Goal: Transaction & Acquisition: Obtain resource

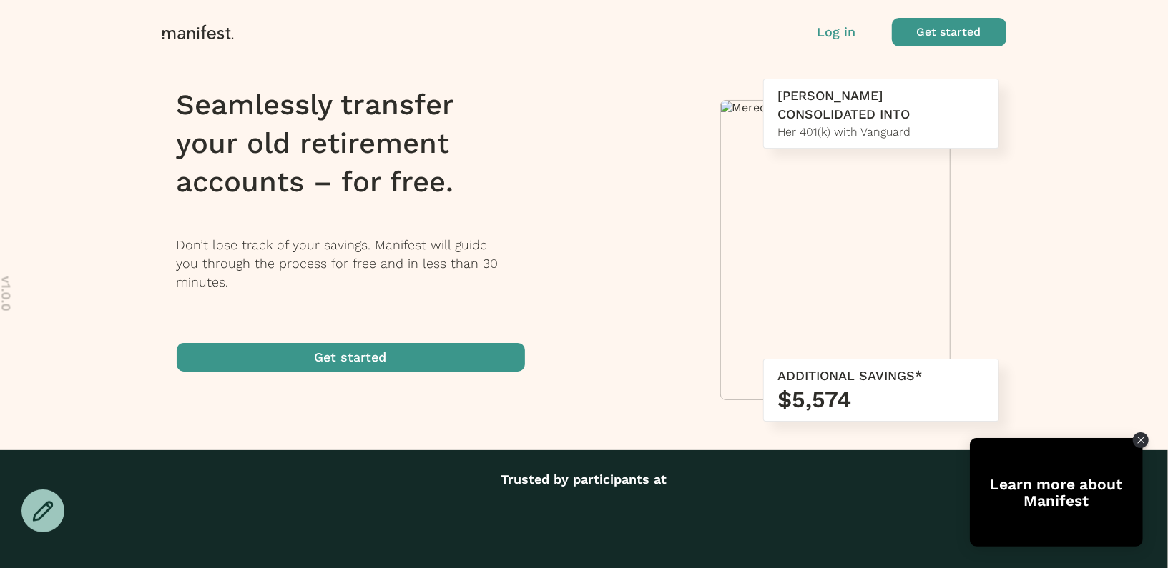
click at [828, 29] on p "Log in" at bounding box center [836, 32] width 39 height 19
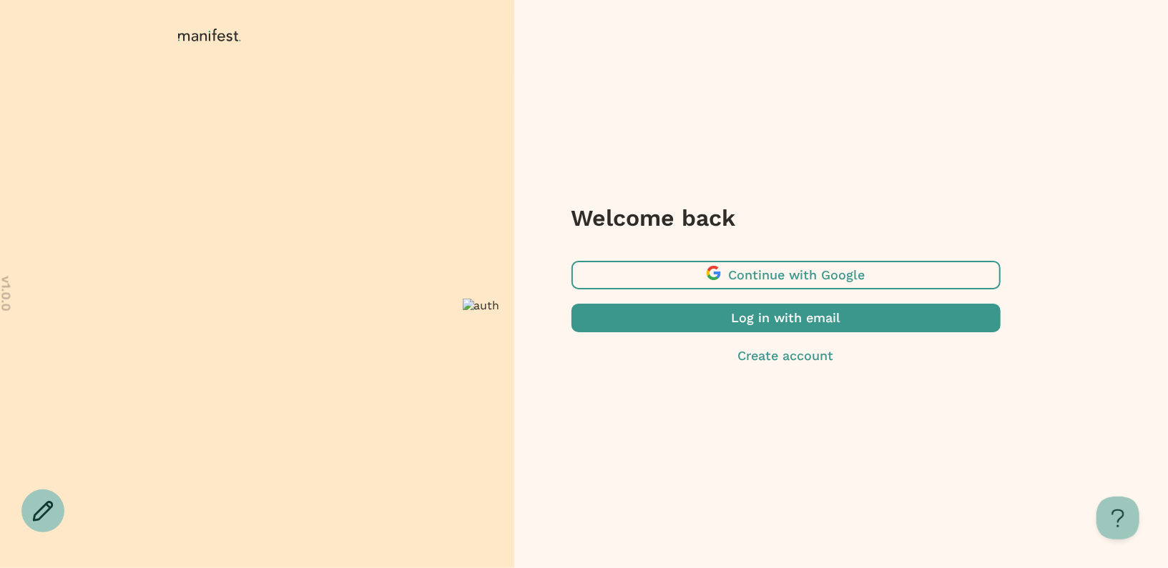
click at [766, 319] on span "button" at bounding box center [785, 318] width 429 height 29
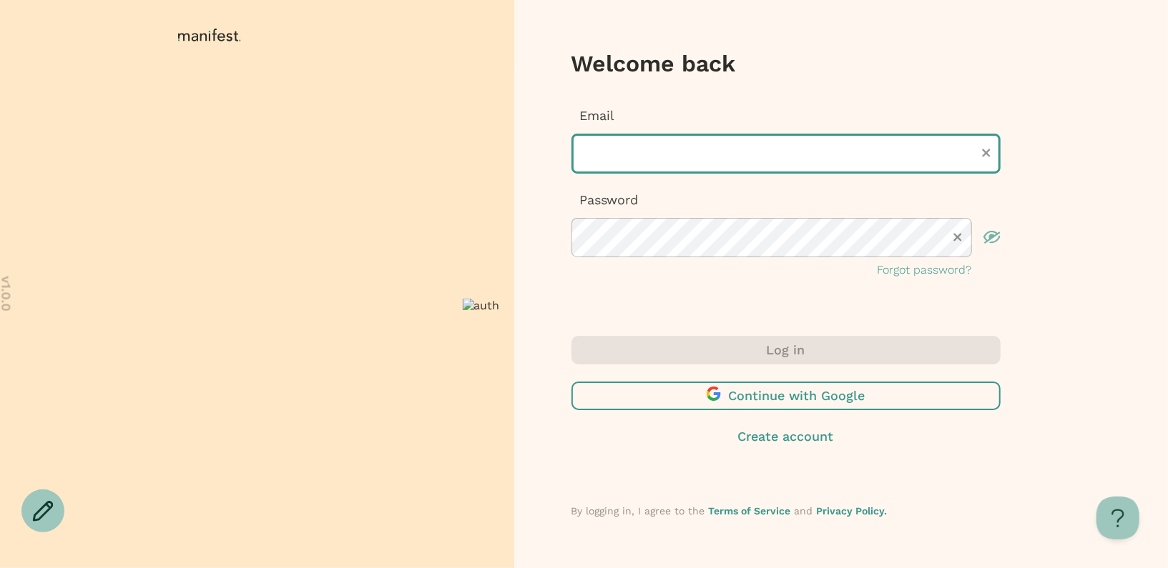
type input "**********"
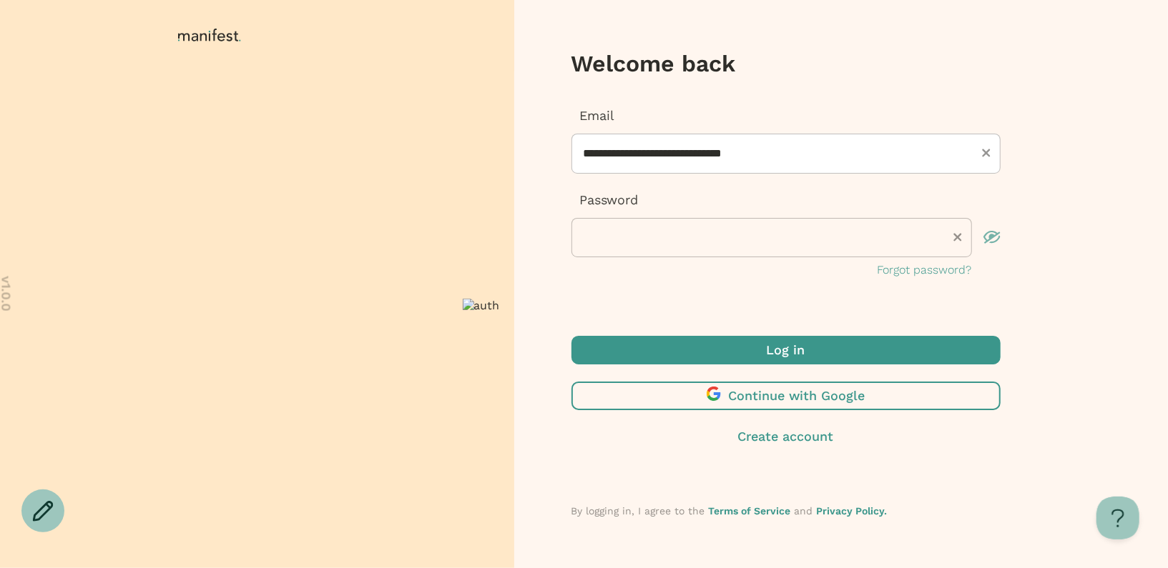
click at [752, 347] on span "submit" at bounding box center [785, 350] width 429 height 29
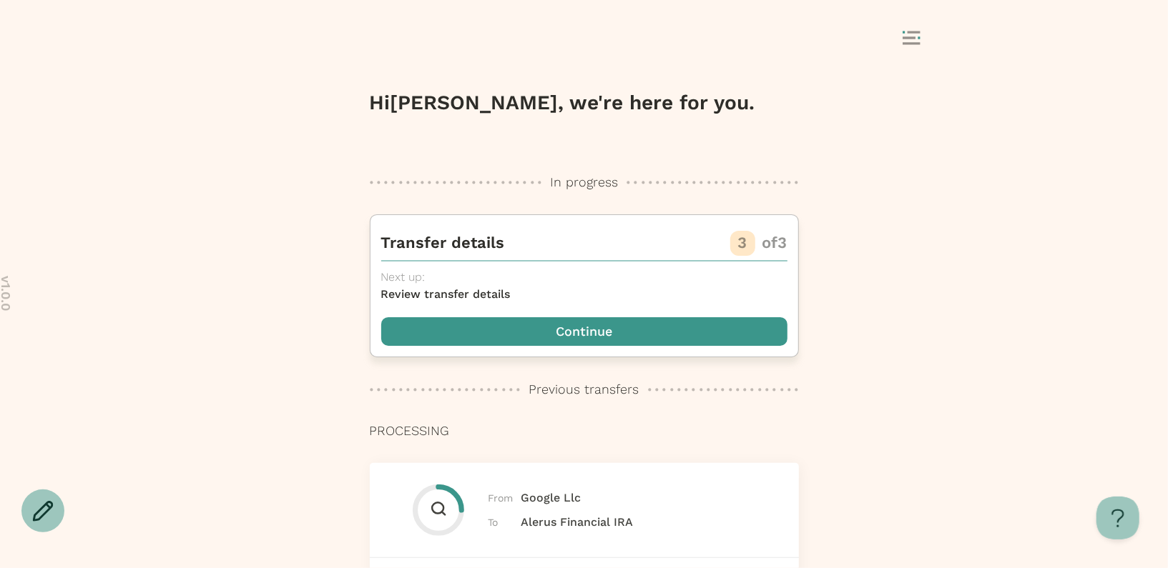
click at [604, 338] on span "button" at bounding box center [584, 331] width 406 height 29
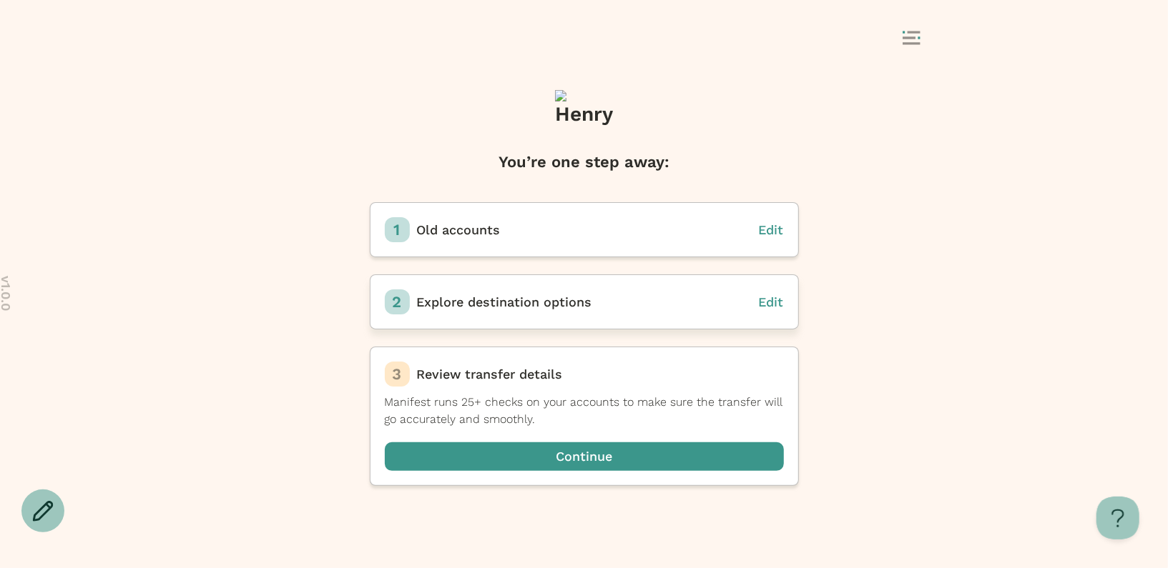
click at [771, 299] on span "Edit" at bounding box center [771, 302] width 25 height 15
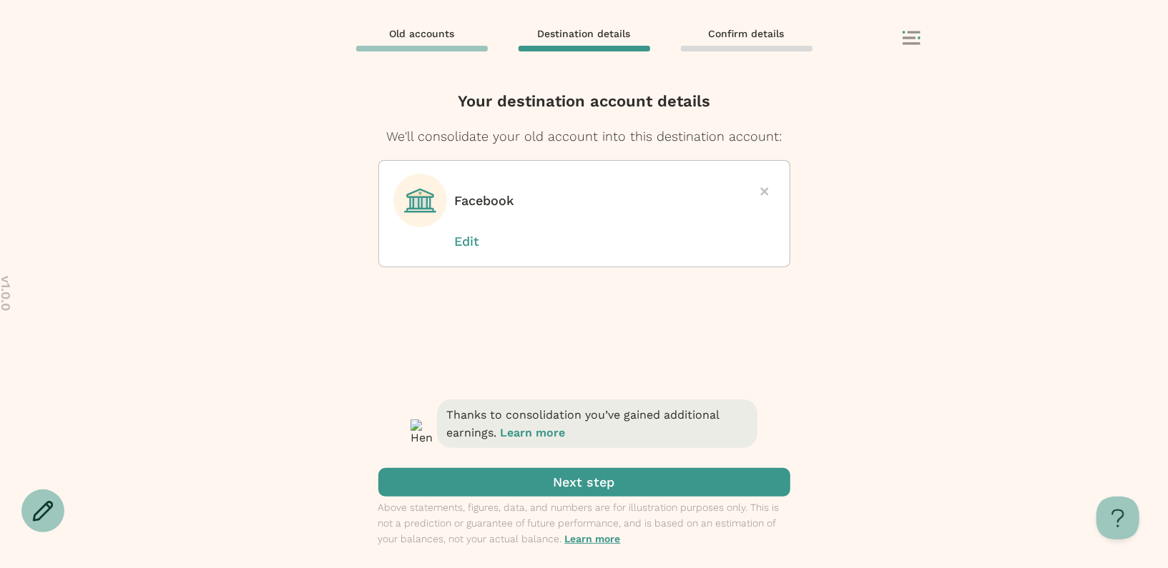
click at [767, 185] on div at bounding box center [764, 191] width 21 height 21
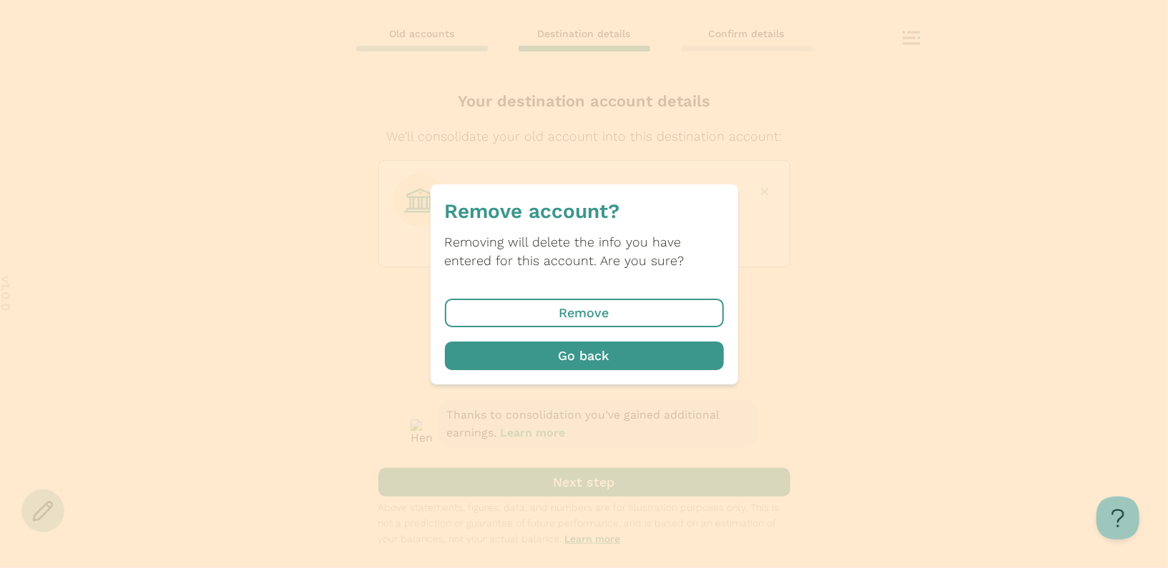
click at [583, 316] on span "button" at bounding box center [584, 313] width 279 height 29
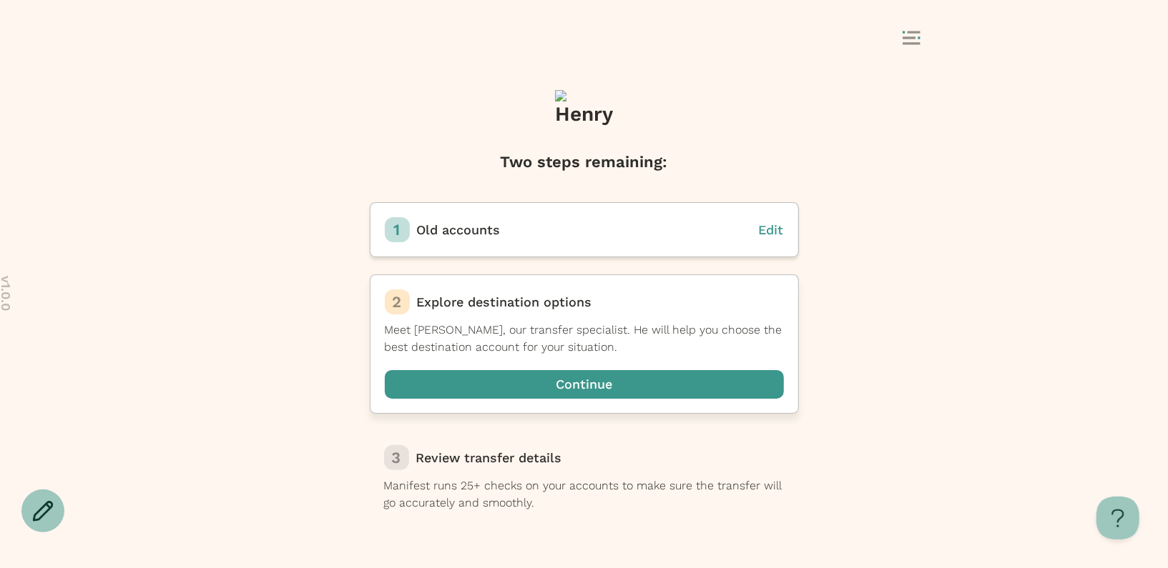
click at [513, 384] on span "button" at bounding box center [584, 384] width 399 height 29
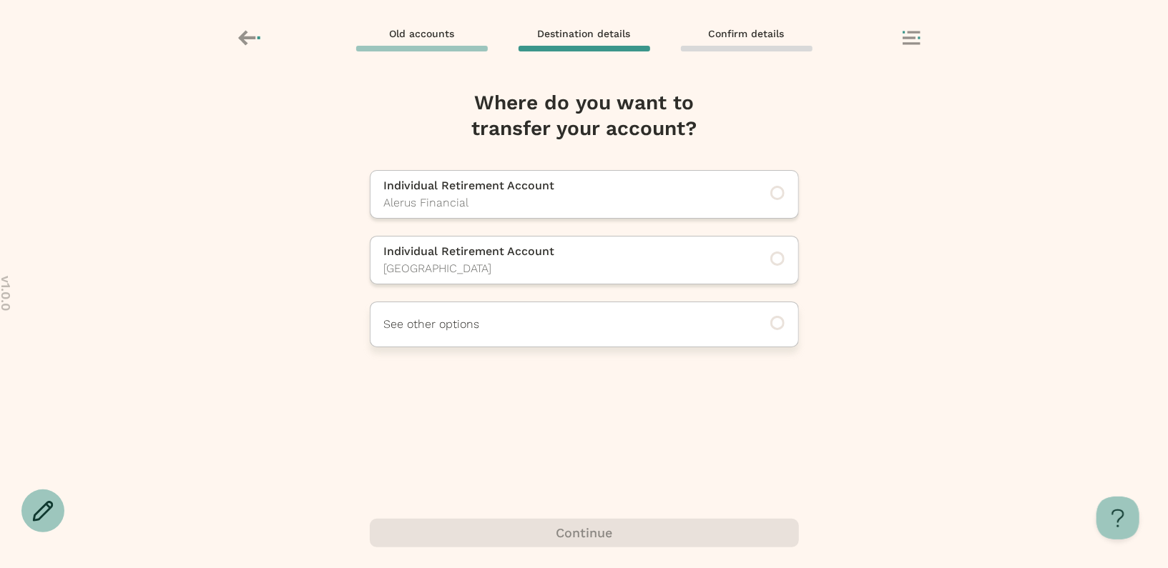
click at [533, 333] on p "See other options" at bounding box center [564, 324] width 361 height 17
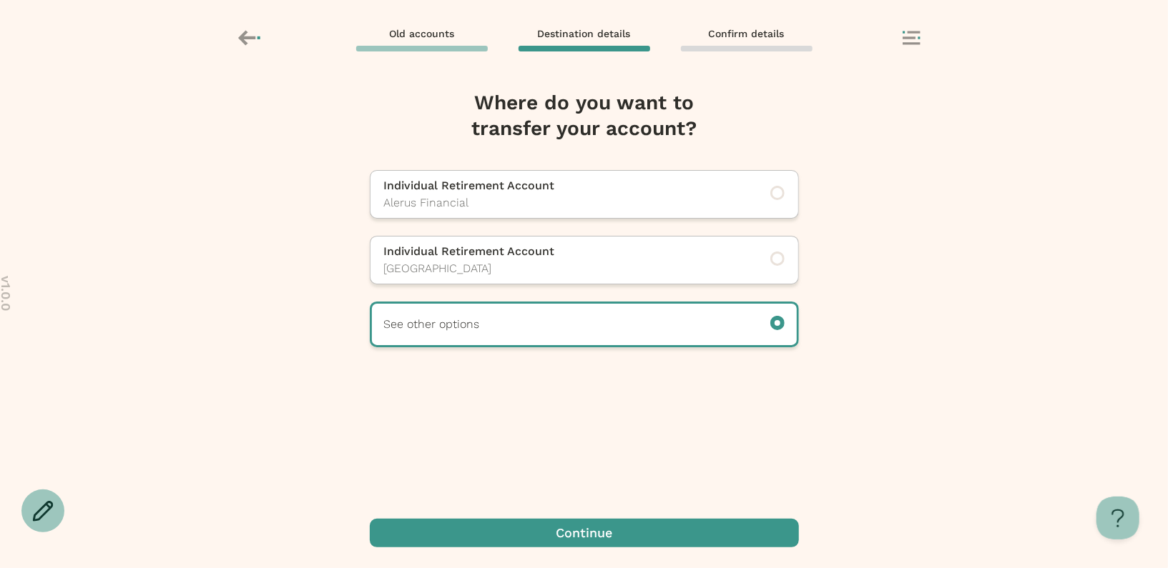
click at [545, 528] on span "button" at bounding box center [584, 533] width 429 height 29
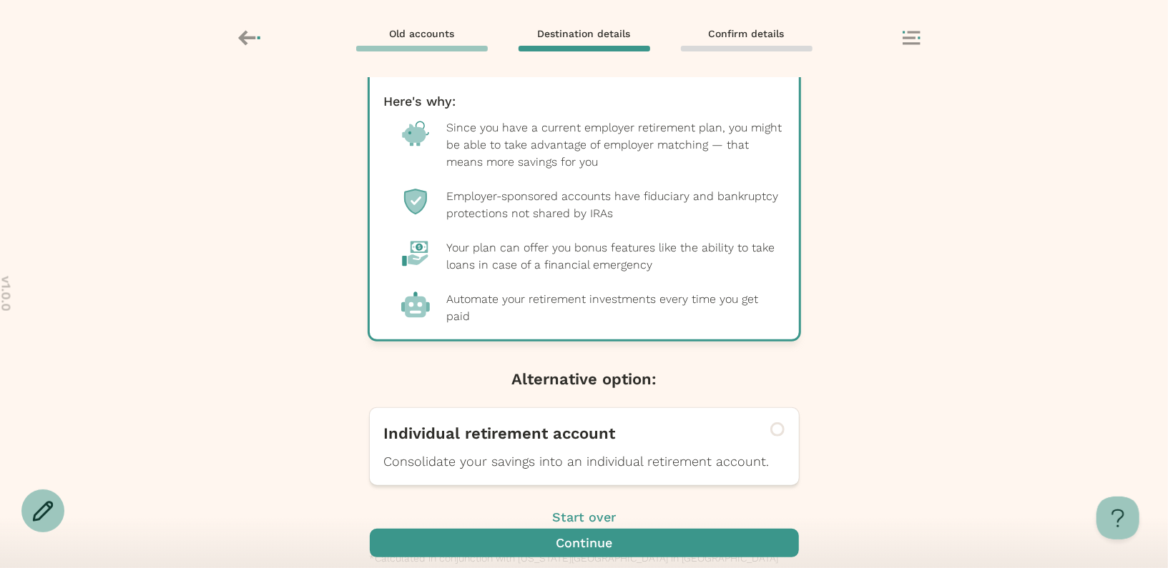
scroll to position [310, 0]
click at [530, 441] on p "Individual retirement account" at bounding box center [500, 433] width 232 height 23
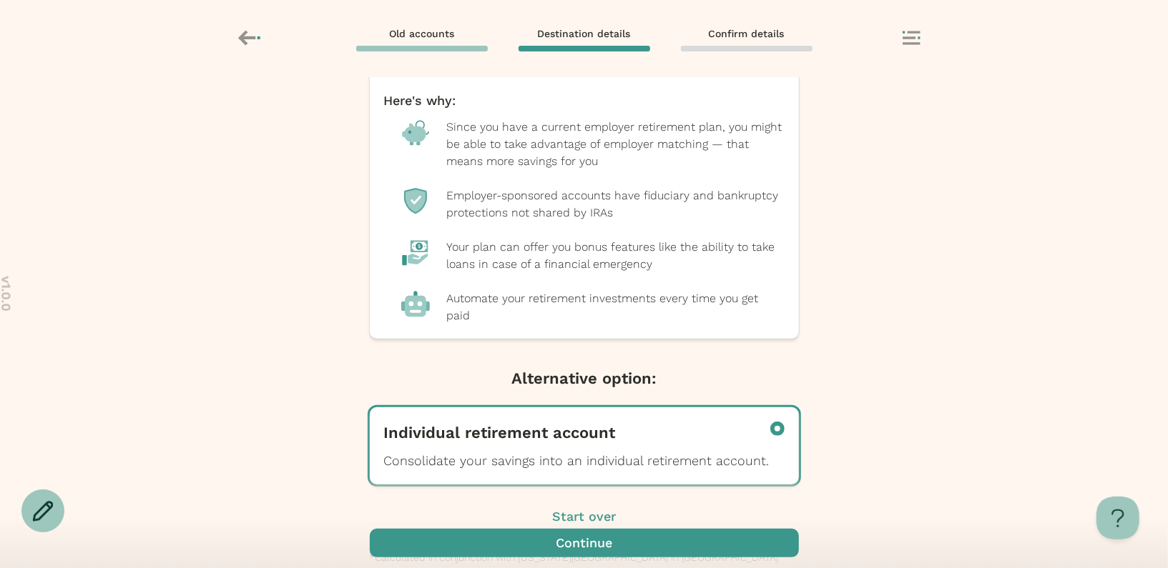
click at [536, 537] on span "button" at bounding box center [584, 543] width 429 height 29
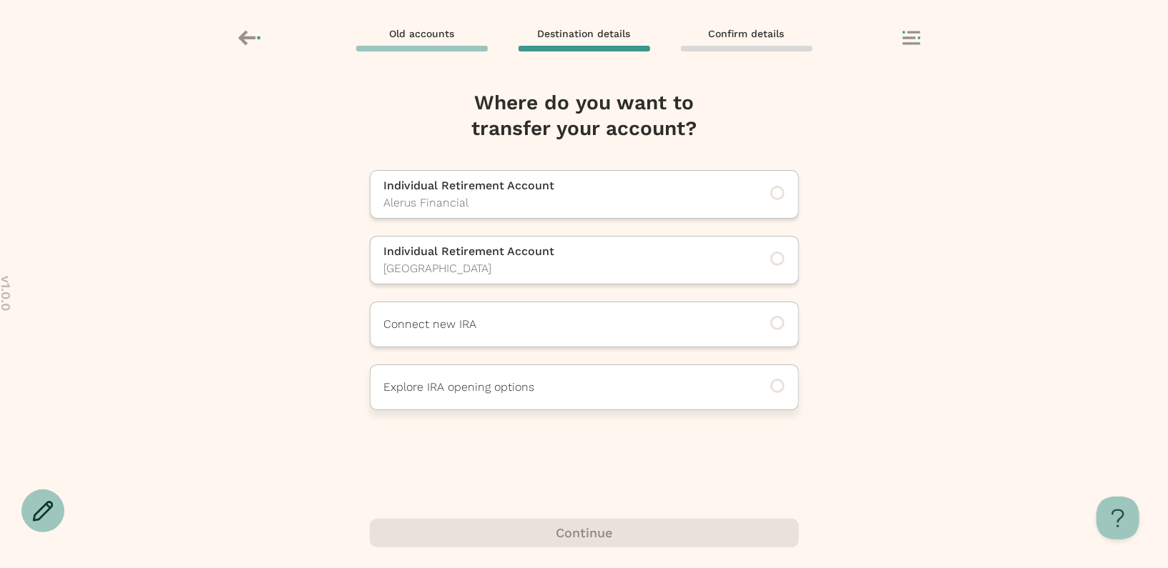
click at [538, 386] on p "Explore IRA opening options" at bounding box center [564, 387] width 361 height 17
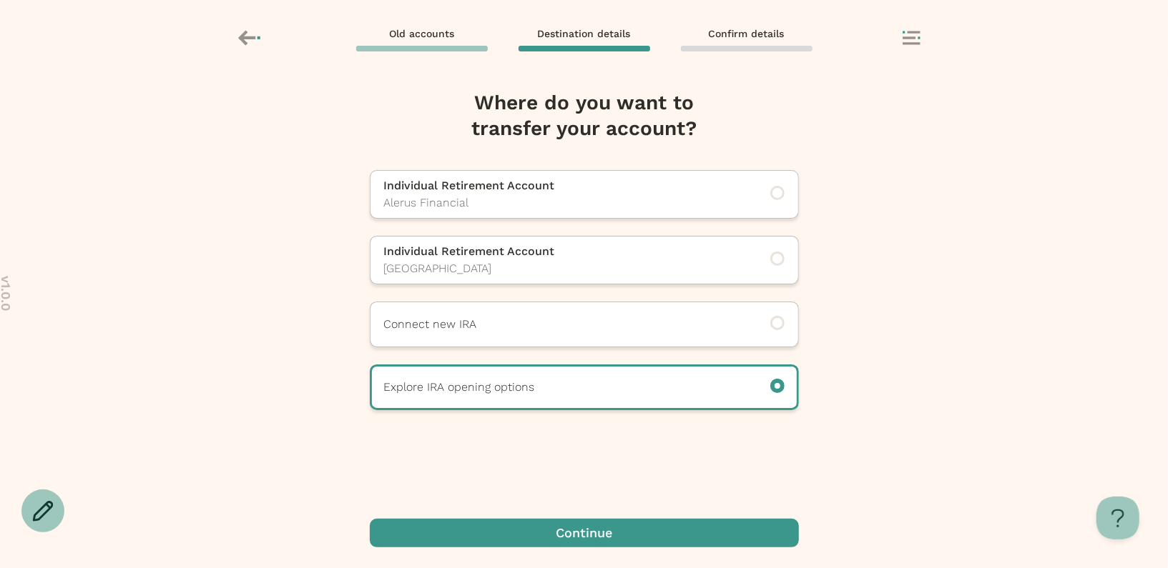
click at [547, 536] on span "button" at bounding box center [584, 533] width 429 height 29
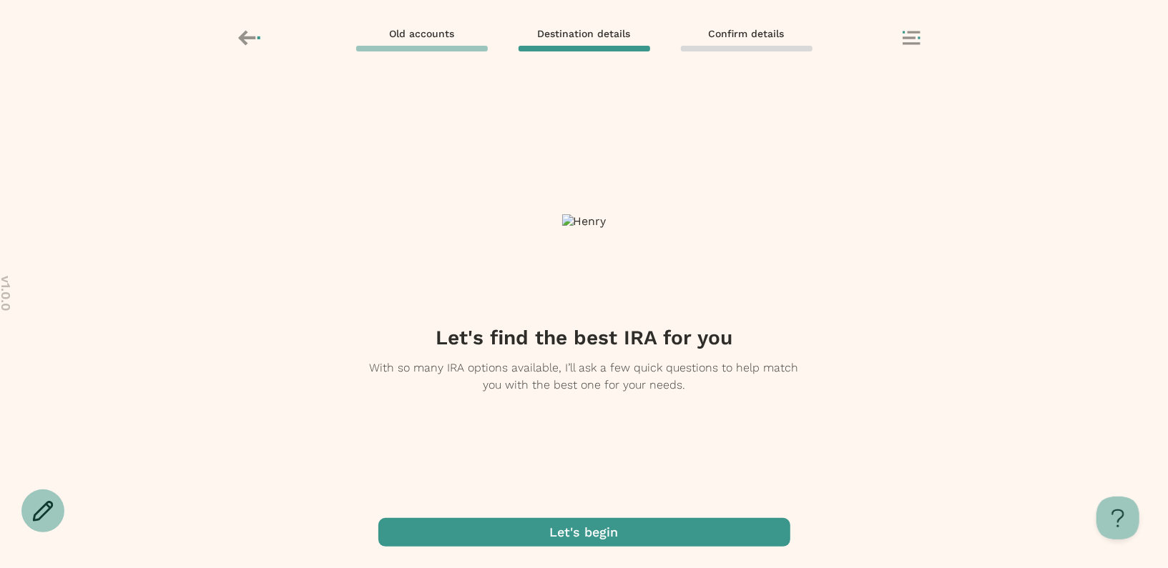
click at [568, 529] on span "button" at bounding box center [584, 532] width 412 height 29
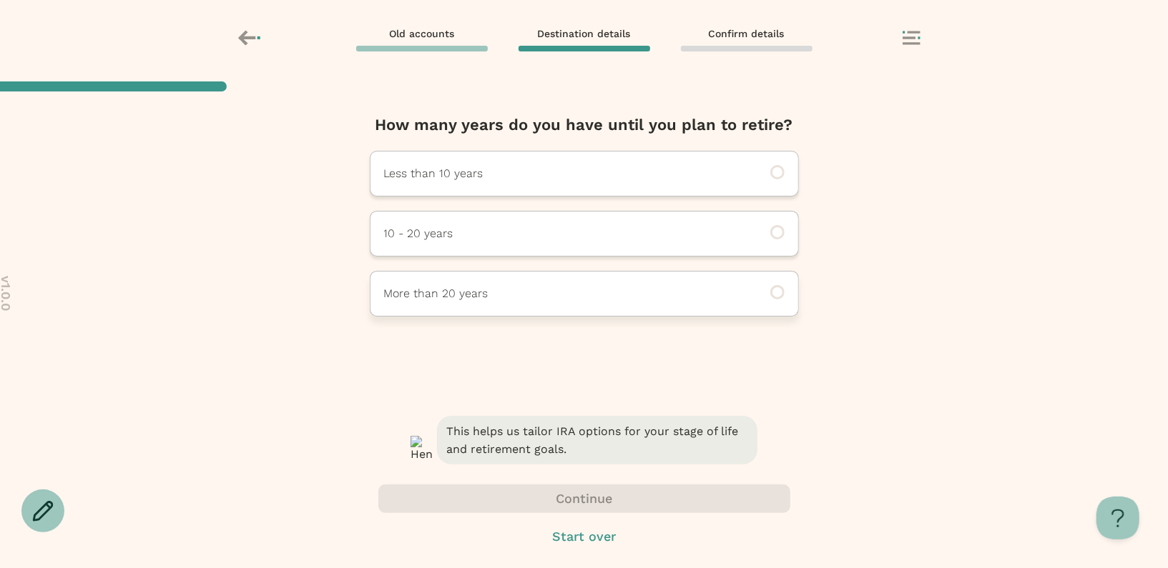
click at [591, 307] on div "More than 20 years" at bounding box center [584, 294] width 429 height 46
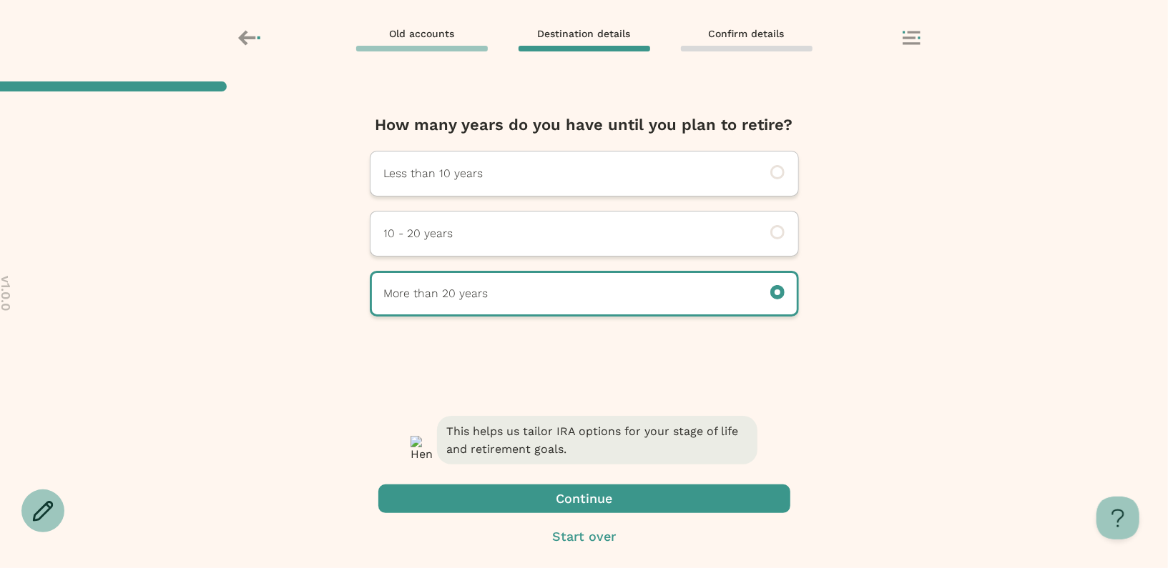
click at [595, 503] on span "button" at bounding box center [584, 499] width 412 height 29
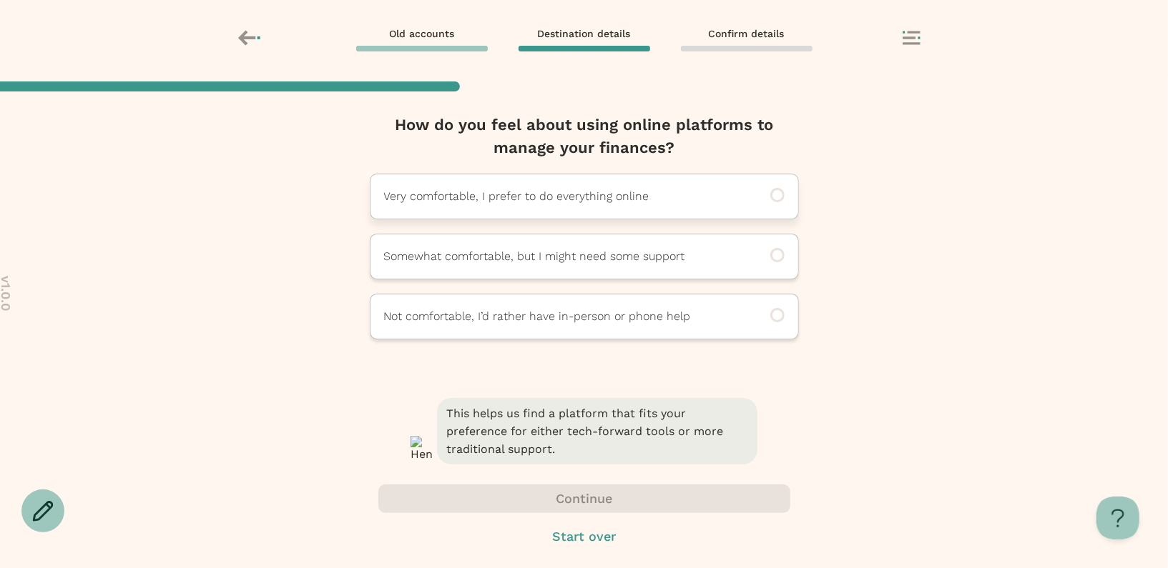
click at [596, 205] on div "Very comfortable, I prefer to do everything online" at bounding box center [584, 197] width 429 height 46
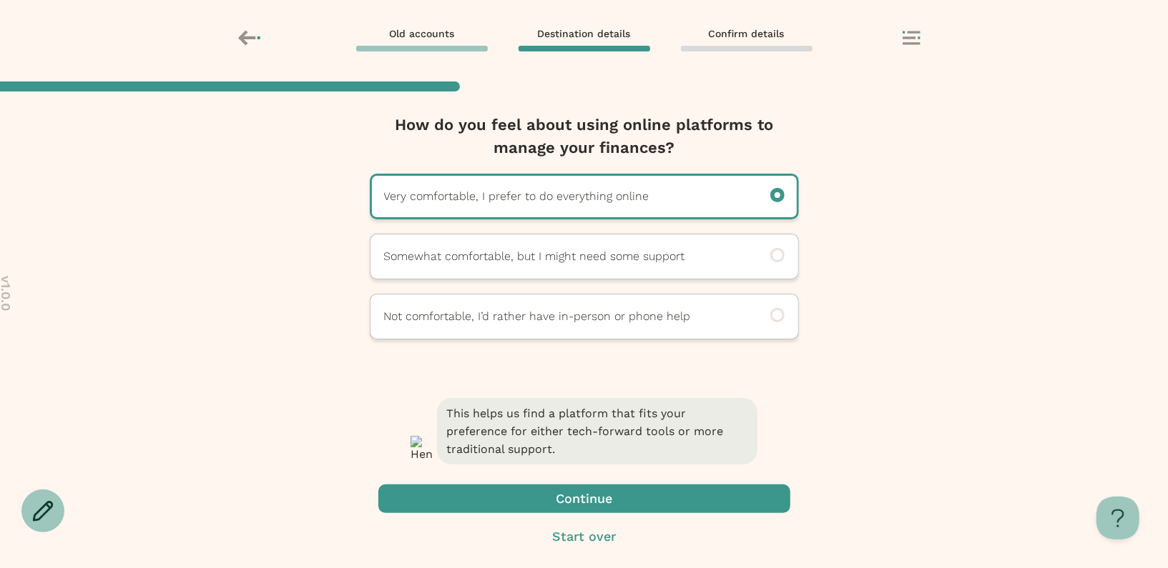
click at [588, 513] on span "button" at bounding box center [584, 499] width 412 height 29
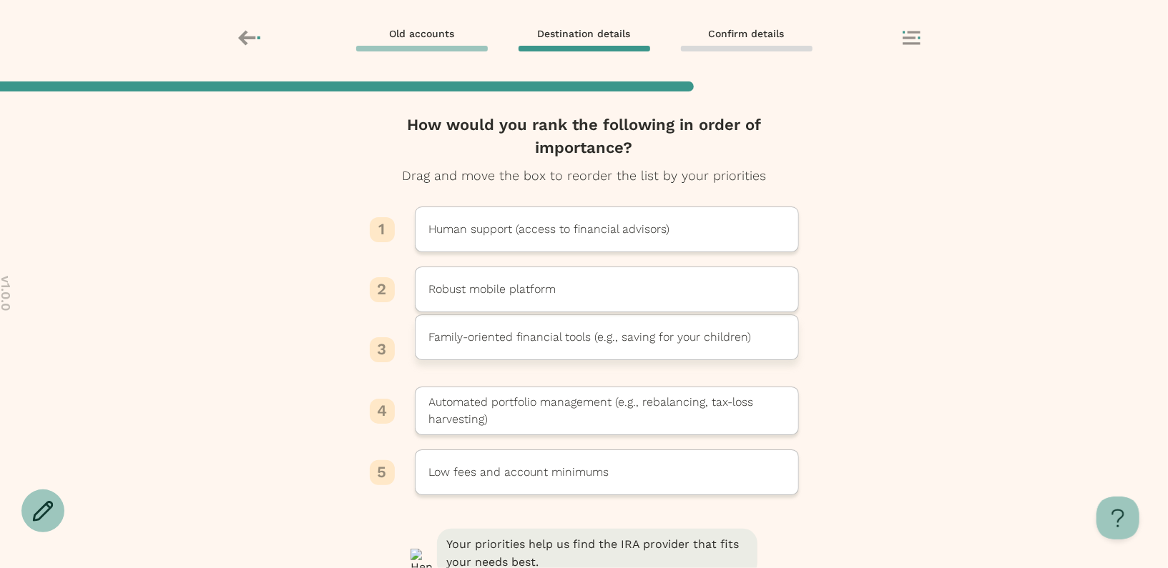
drag, startPoint x: 577, startPoint y: 233, endPoint x: 578, endPoint y: 340, distance: 107.3
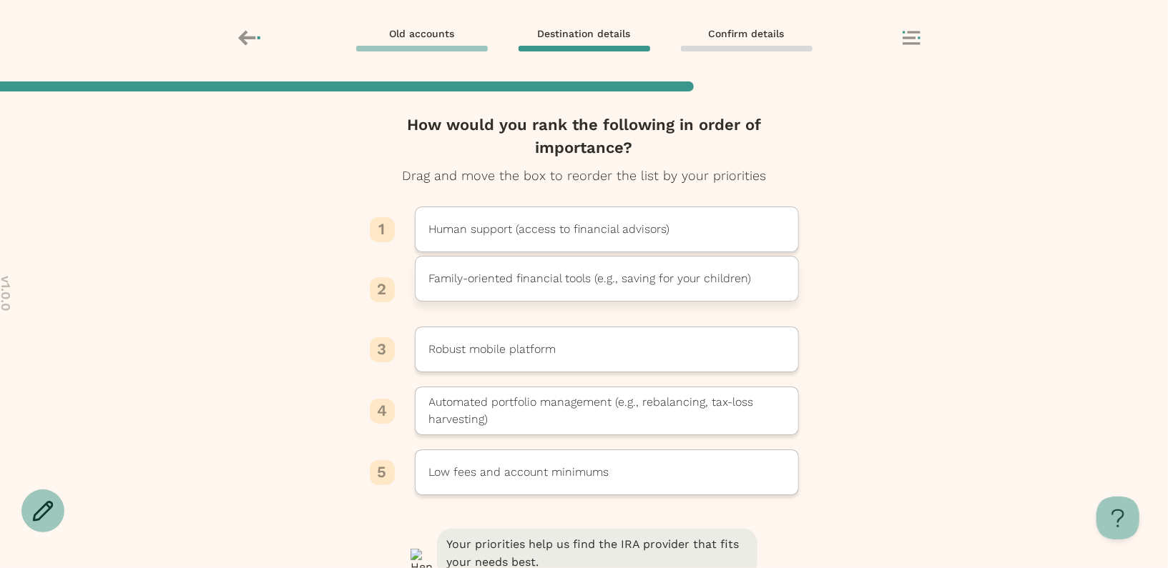
drag, startPoint x: 576, startPoint y: 353, endPoint x: 576, endPoint y: 282, distance: 70.8
click at [576, 282] on p "Family-oriented financial tools (e.g., saving for your children)" at bounding box center [590, 278] width 322 height 17
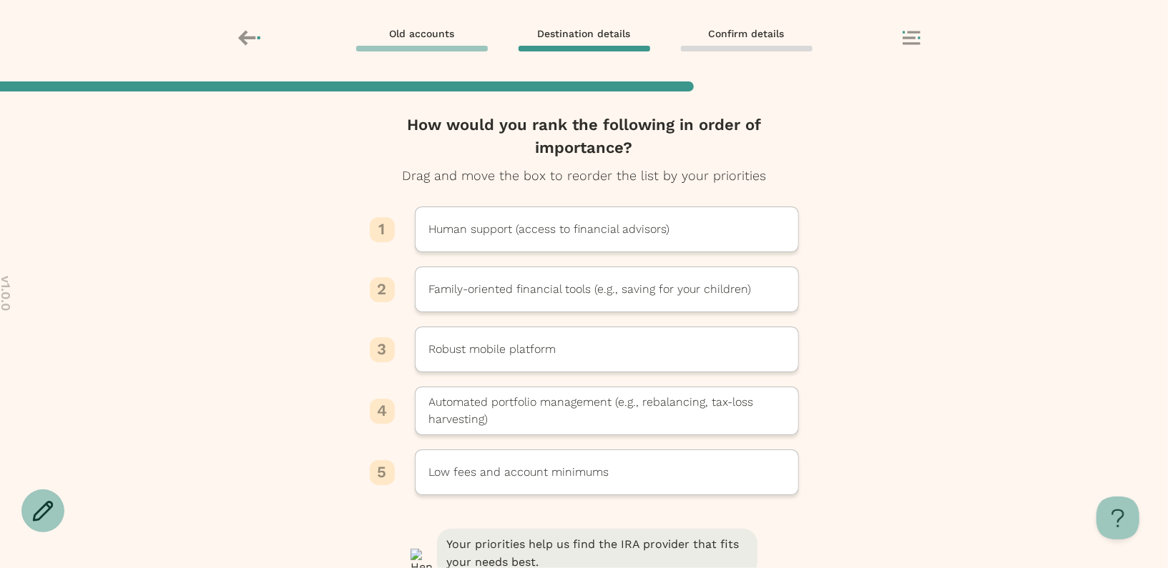
click at [908, 35] on icon at bounding box center [911, 38] width 18 height 14
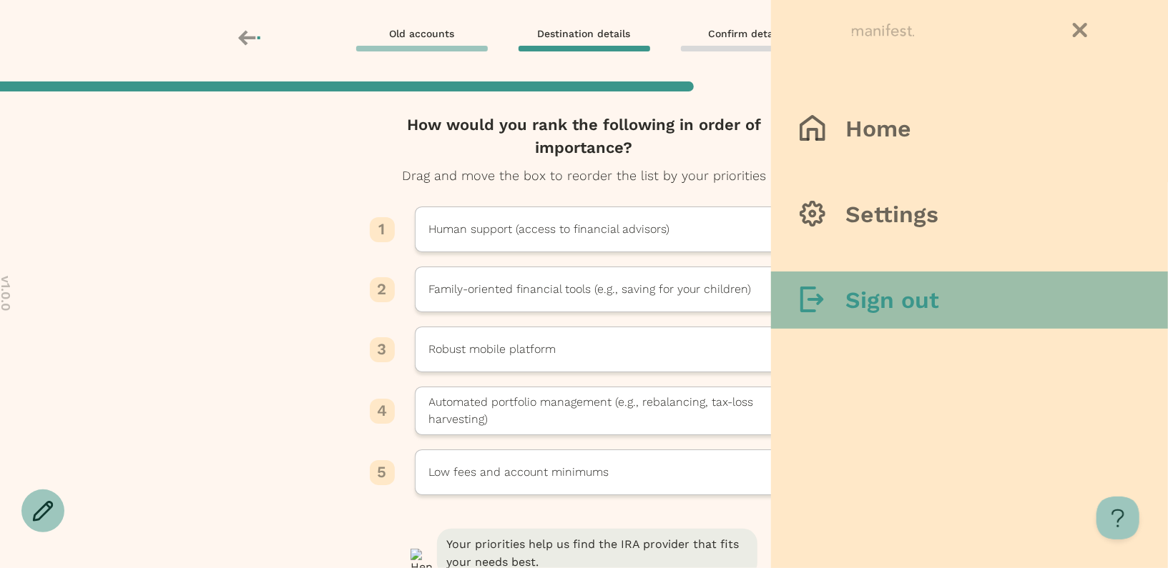
click at [897, 292] on h3 "Sign out" at bounding box center [892, 300] width 94 height 29
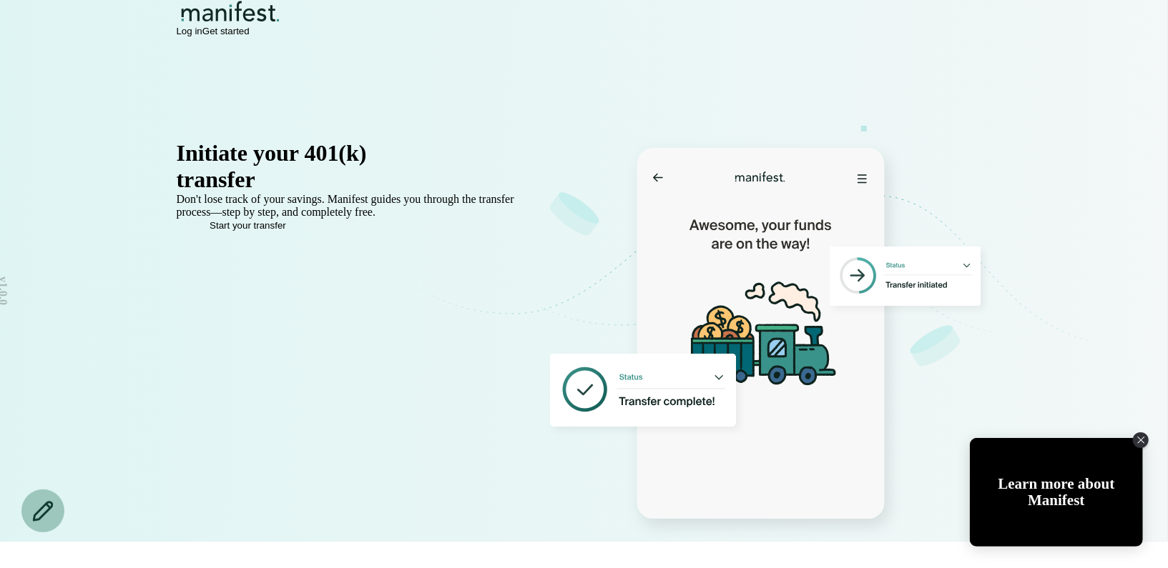
click at [202, 36] on span "Log in" at bounding box center [190, 31] width 26 height 11
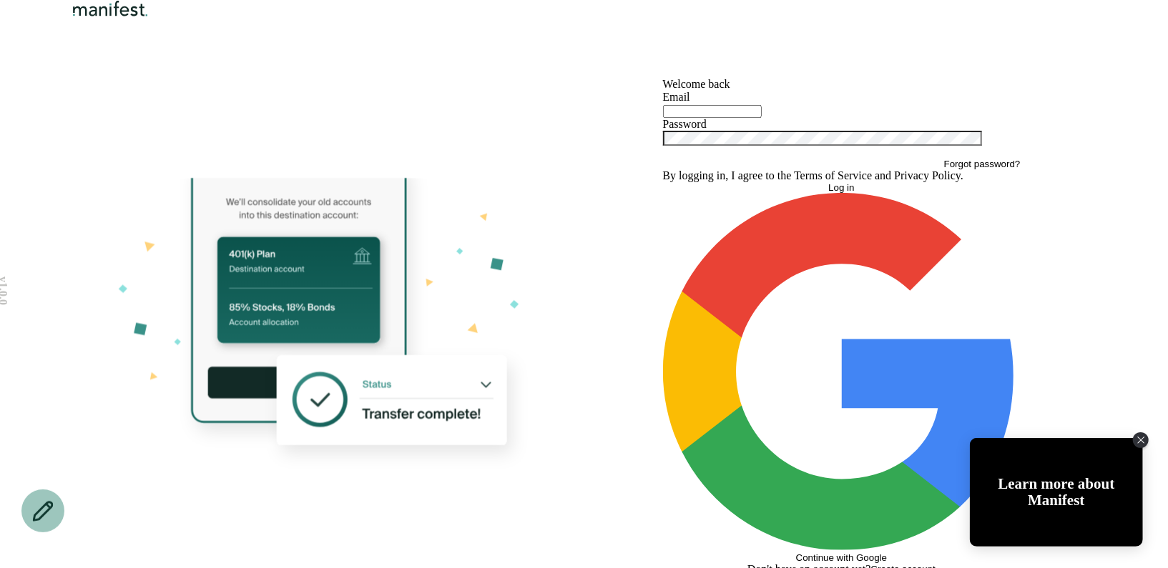
type input "**********"
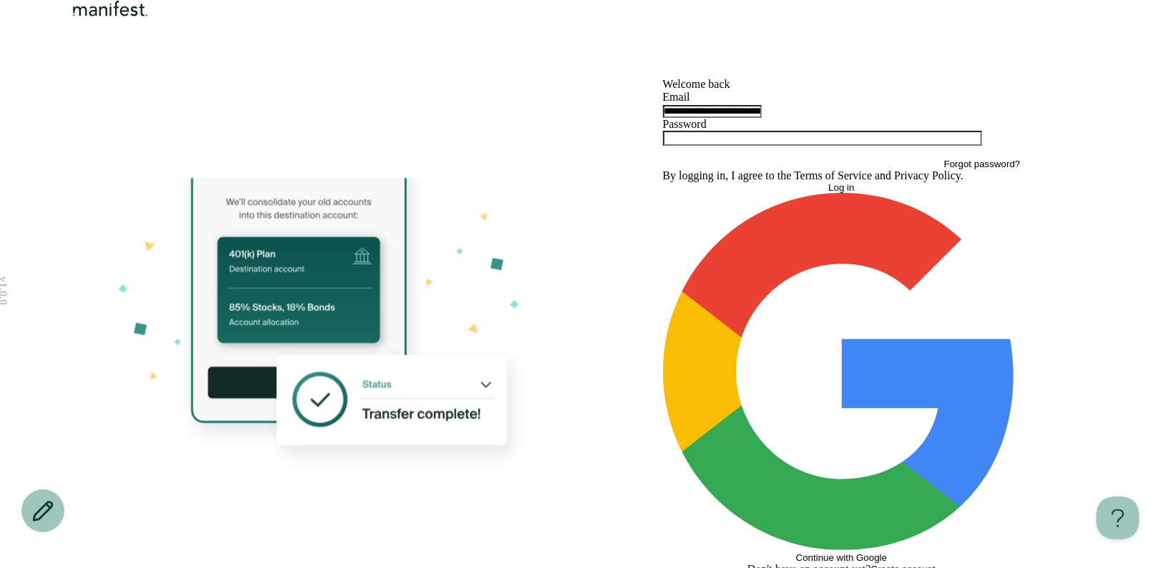
click at [805, 193] on button "Log in" at bounding box center [842, 187] width 358 height 11
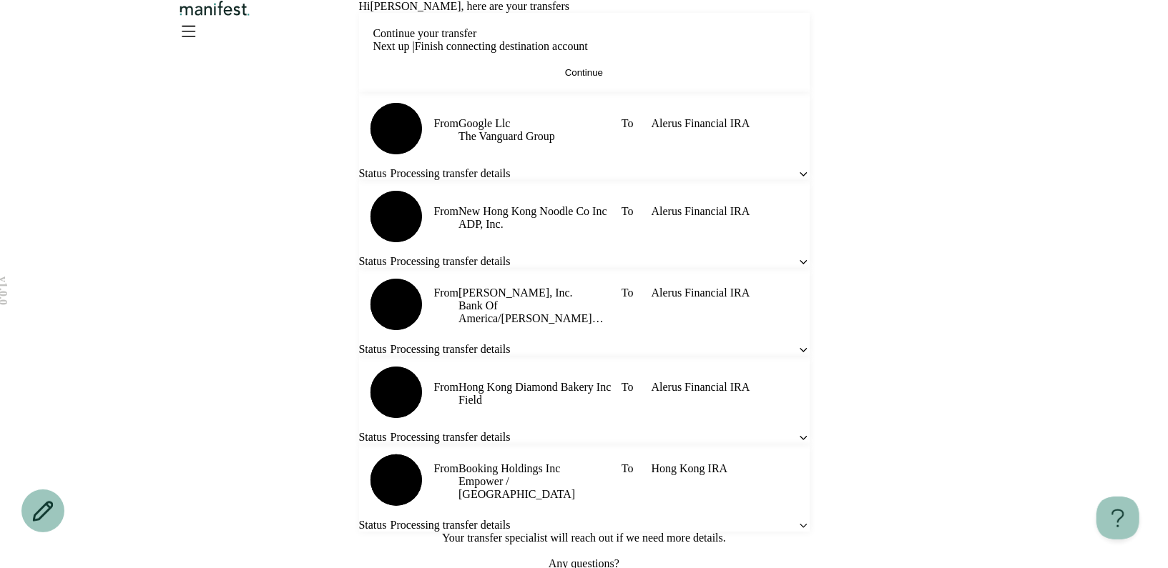
click at [649, 78] on button "Continue" at bounding box center [584, 72] width 422 height 11
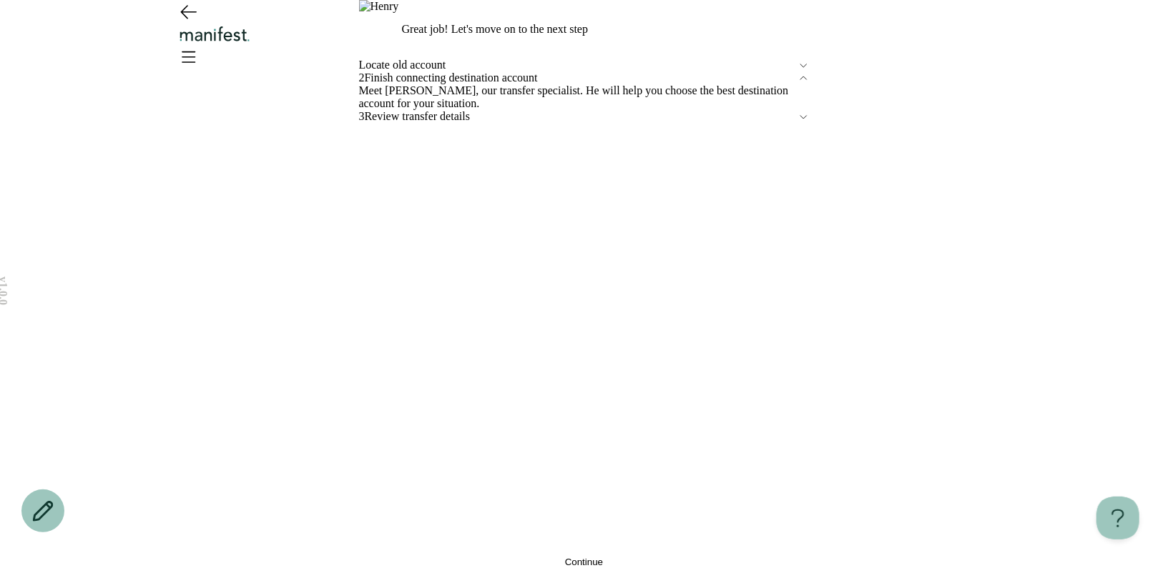
click at [553, 557] on button "Continue" at bounding box center [584, 562] width 450 height 11
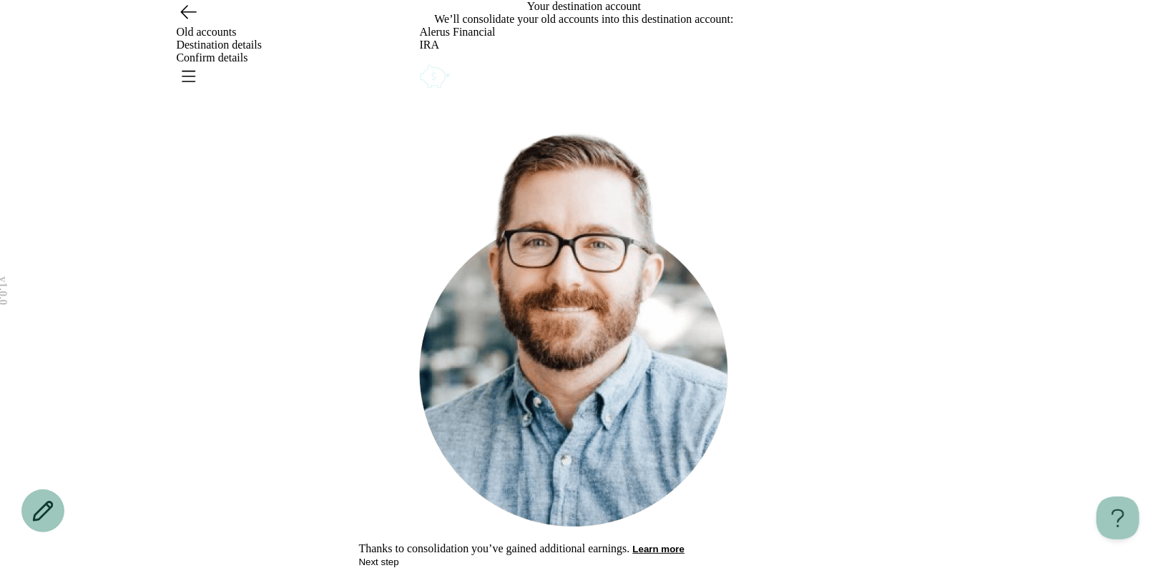
click at [420, 61] on icon "Account options" at bounding box center [420, 61] width 0 height 0
click at [471, 77] on button "Remove" at bounding box center [453, 71] width 36 height 11
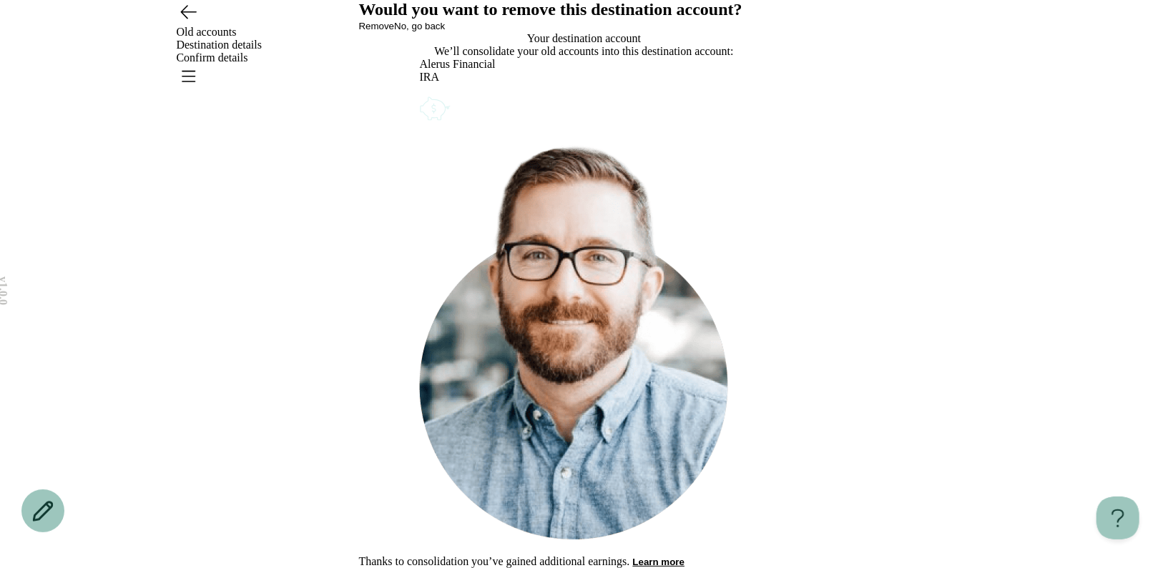
click at [395, 31] on button "Remove" at bounding box center [377, 26] width 36 height 11
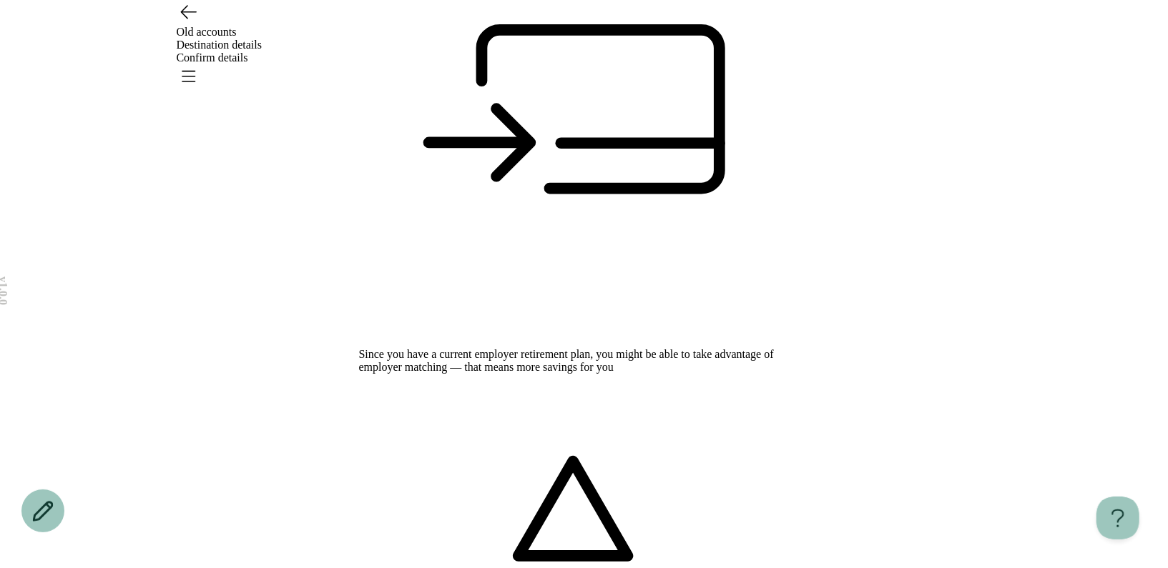
scroll to position [235, 0]
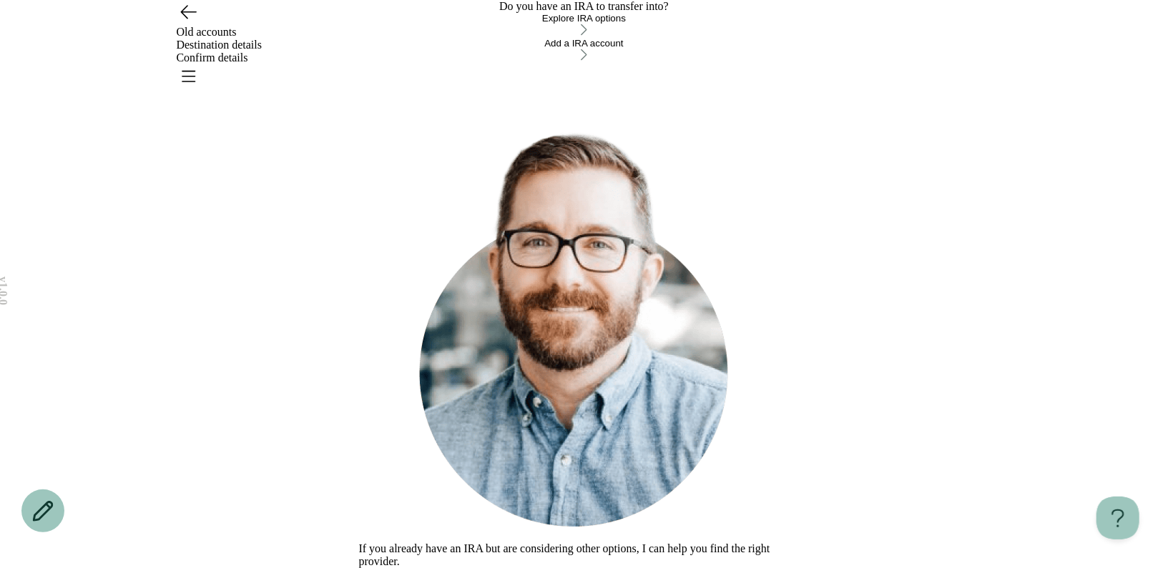
click at [553, 24] on div "Explore IRA options" at bounding box center [584, 18] width 450 height 11
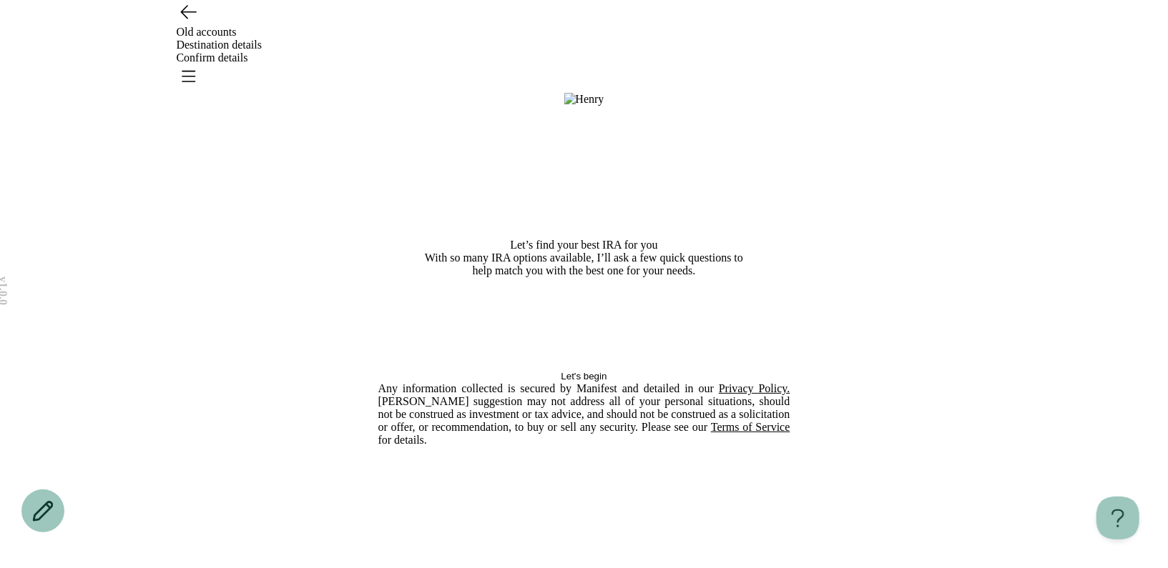
click at [518, 382] on button "Let's begin" at bounding box center [584, 376] width 412 height 11
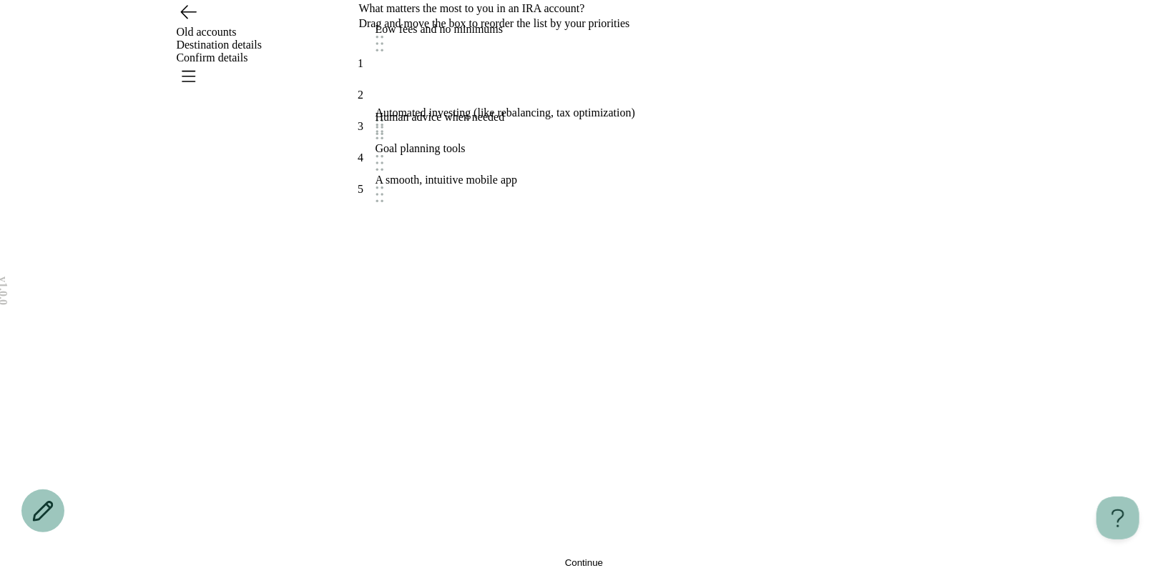
drag, startPoint x: 557, startPoint y: 205, endPoint x: 556, endPoint y: 262, distance: 57.9
